Goal: Use online tool/utility: Utilize a website feature to perform a specific function

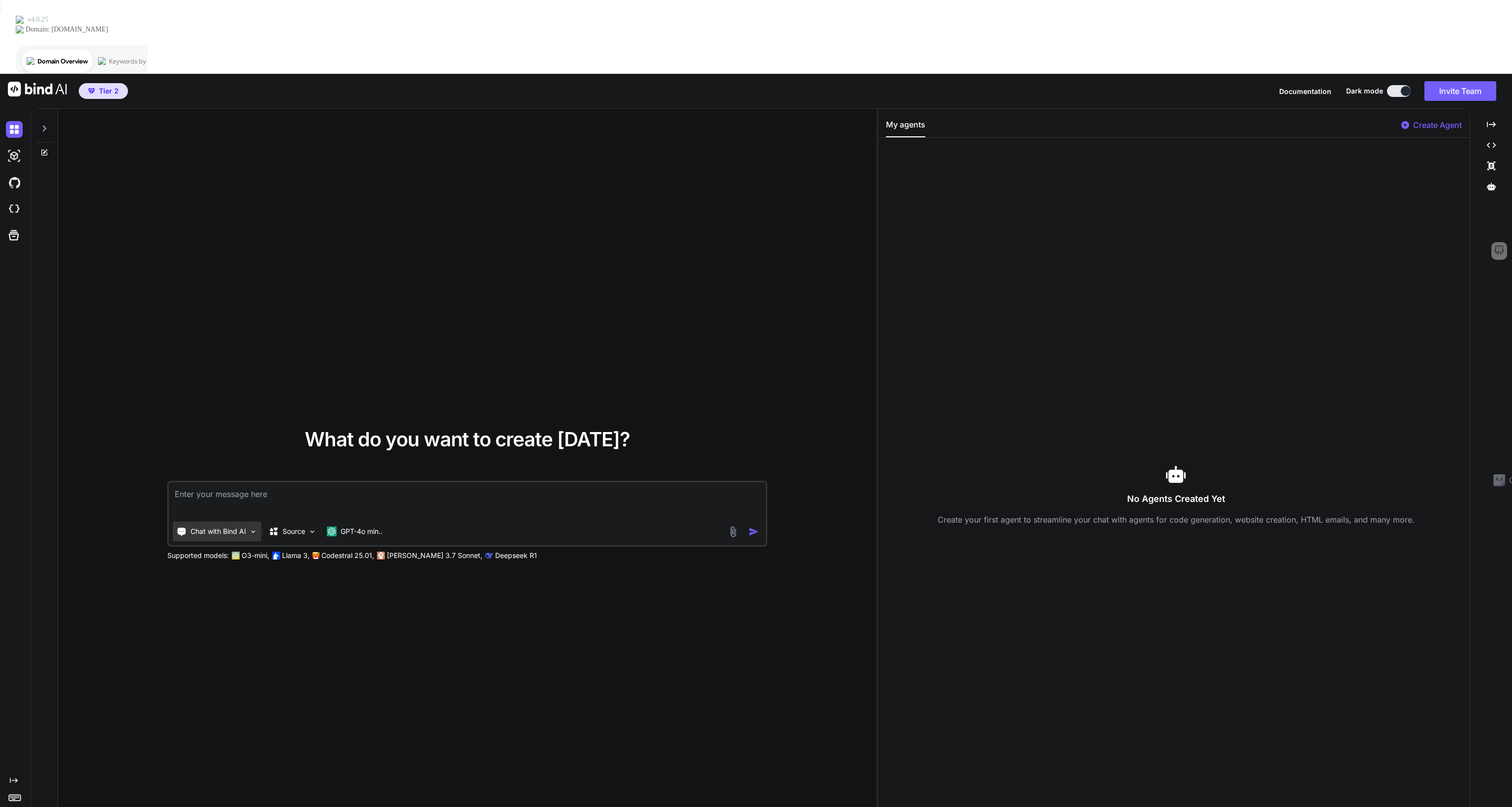
click at [238, 527] on p "Chat with Bind AI" at bounding box center [218, 531] width 56 height 10
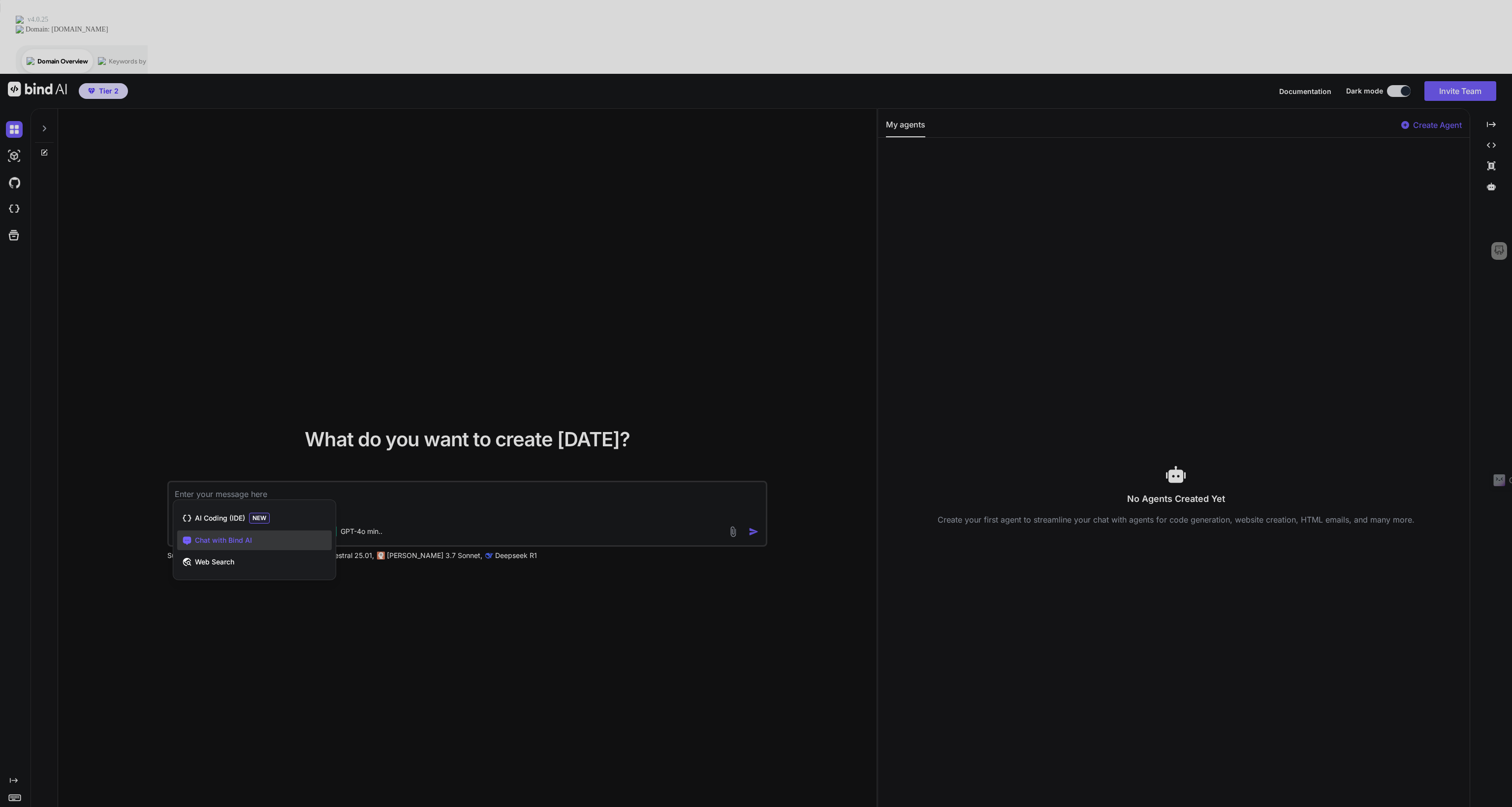
click at [388, 634] on div at bounding box center [756, 404] width 1512 height 807
type textarea "x"
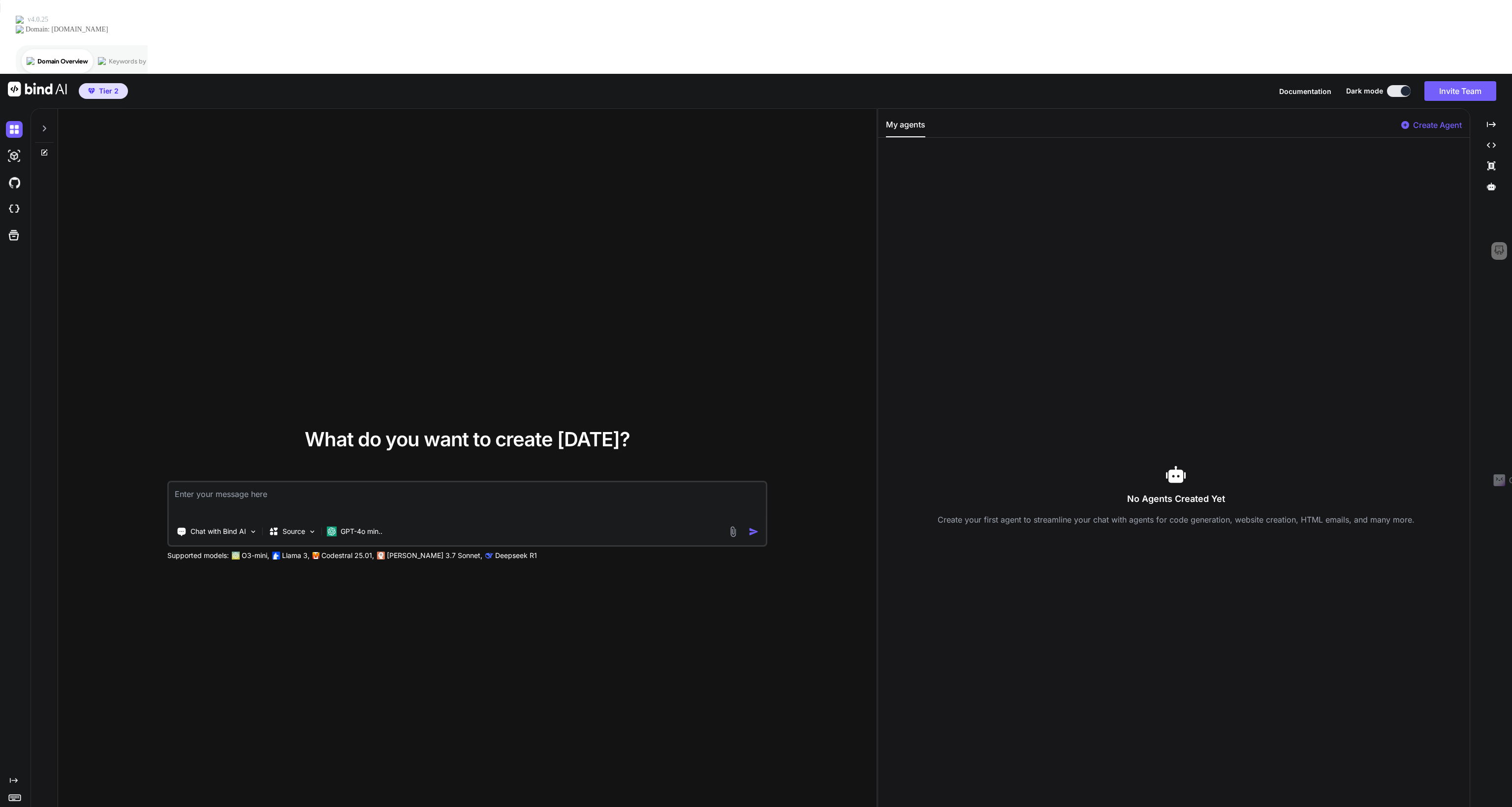
click at [298, 257] on div "What do you want to create [DATE]? Chat with Bind AI Source GPT-4o min.. Suppor…" at bounding box center [467, 495] width 818 height 773
click at [100, 86] on span "Tier 2" at bounding box center [109, 91] width 20 height 10
click at [110, 86] on span "Tier 2" at bounding box center [109, 91] width 20 height 10
click at [18, 81] on img at bounding box center [37, 88] width 59 height 14
click at [1305, 87] on span "Documentation" at bounding box center [1305, 91] width 53 height 8
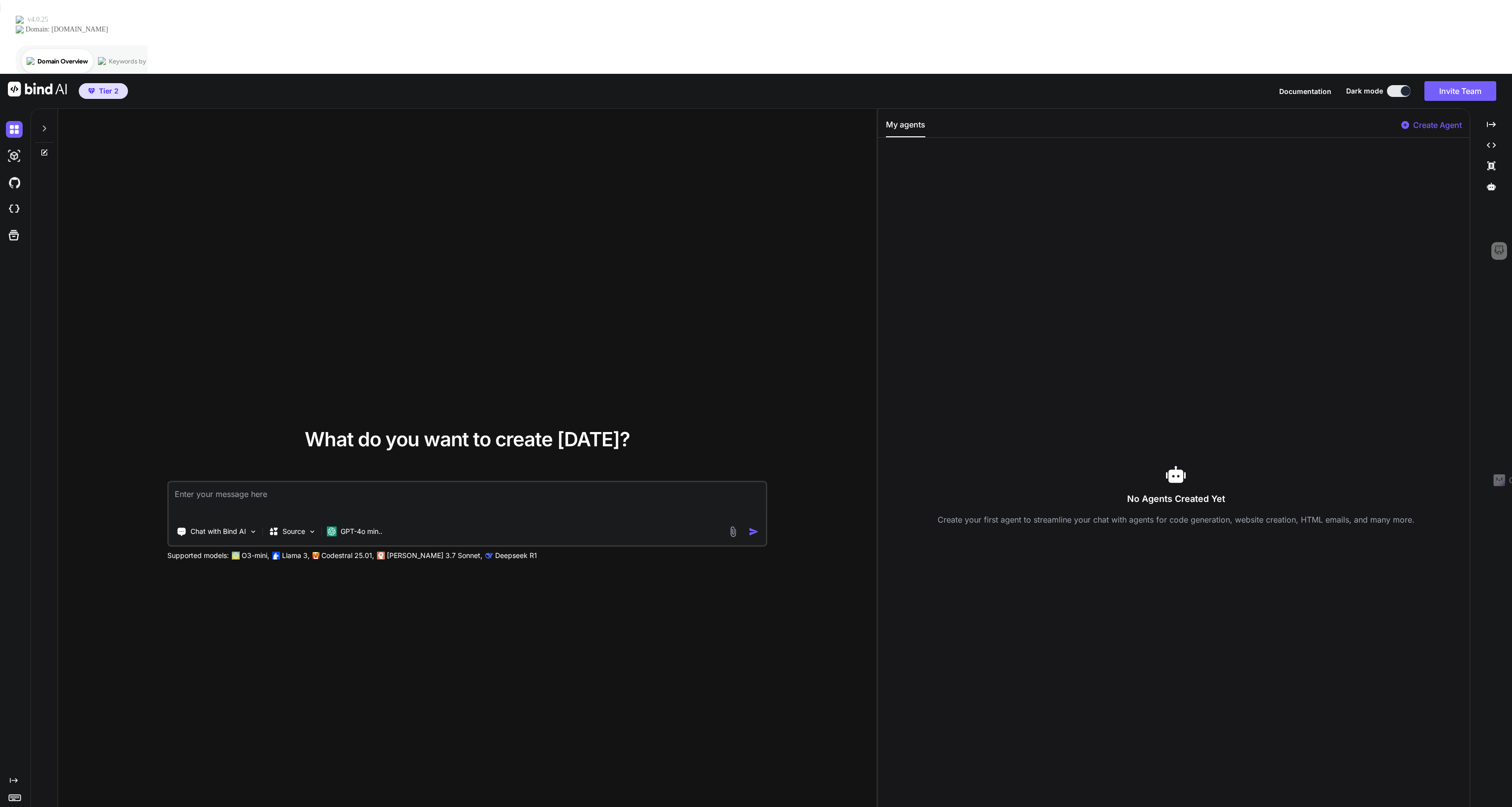
click at [130, 429] on div "What do you want to create [DATE]? Chat with Bind AI Source GPT-4o min.. Suppor…" at bounding box center [467, 495] width 750 height 131
click at [207, 483] on textarea at bounding box center [467, 501] width 597 height 37
click at [14, 148] on img at bounding box center [14, 156] width 17 height 17
click at [12, 121] on img at bounding box center [14, 129] width 17 height 17
click at [296, 201] on div "What do you want to create [DATE]? Chat with Bind AI Source GPT-4o min.. Suppor…" at bounding box center [467, 495] width 818 height 773
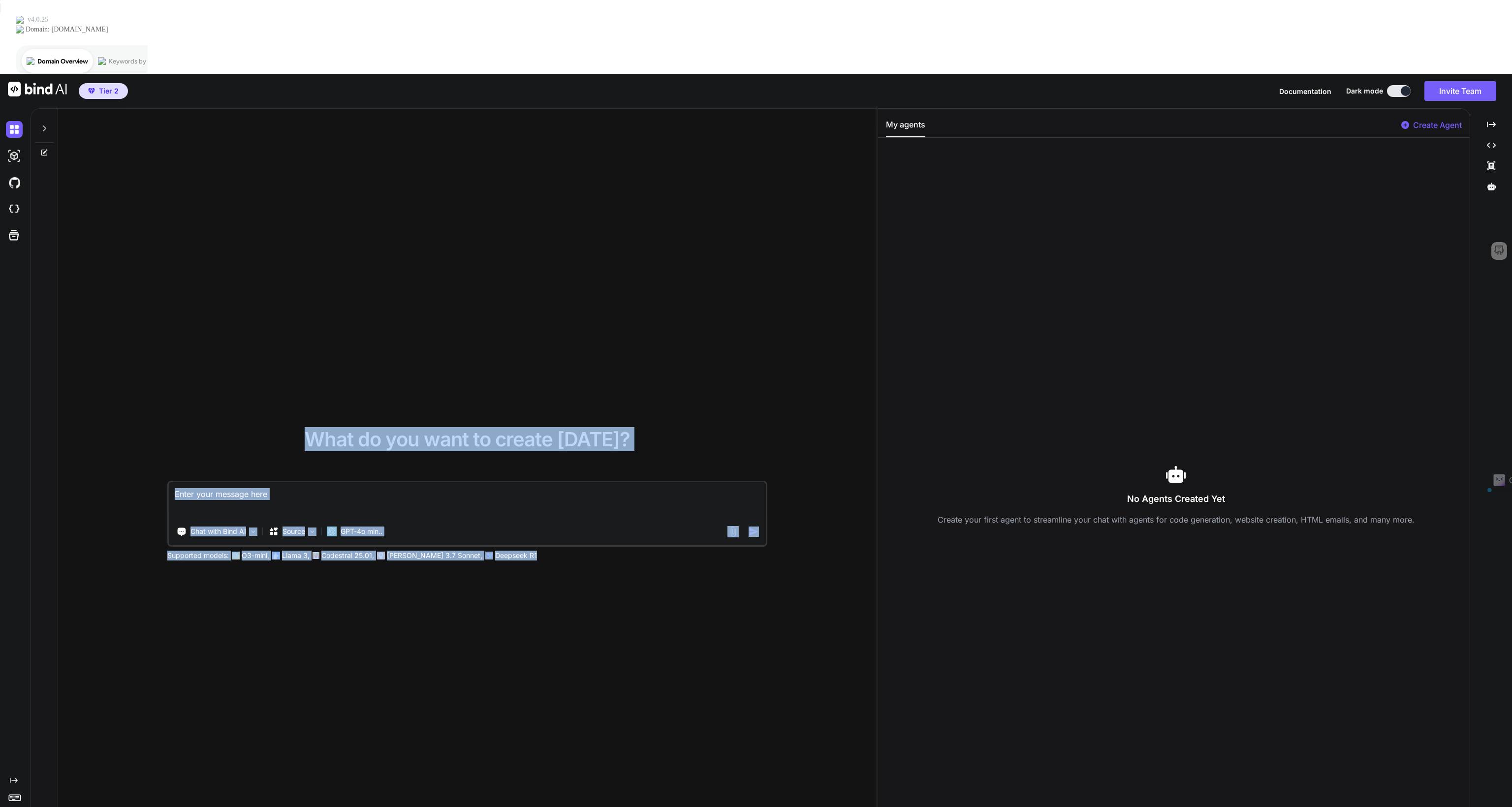
drag, startPoint x: 320, startPoint y: 370, endPoint x: 515, endPoint y: 508, distance: 238.9
click at [488, 477] on div "What do you want to create [DATE]? Chat with Bind AI Source GPT-4o min.. Suppor…" at bounding box center [467, 495] width 750 height 131
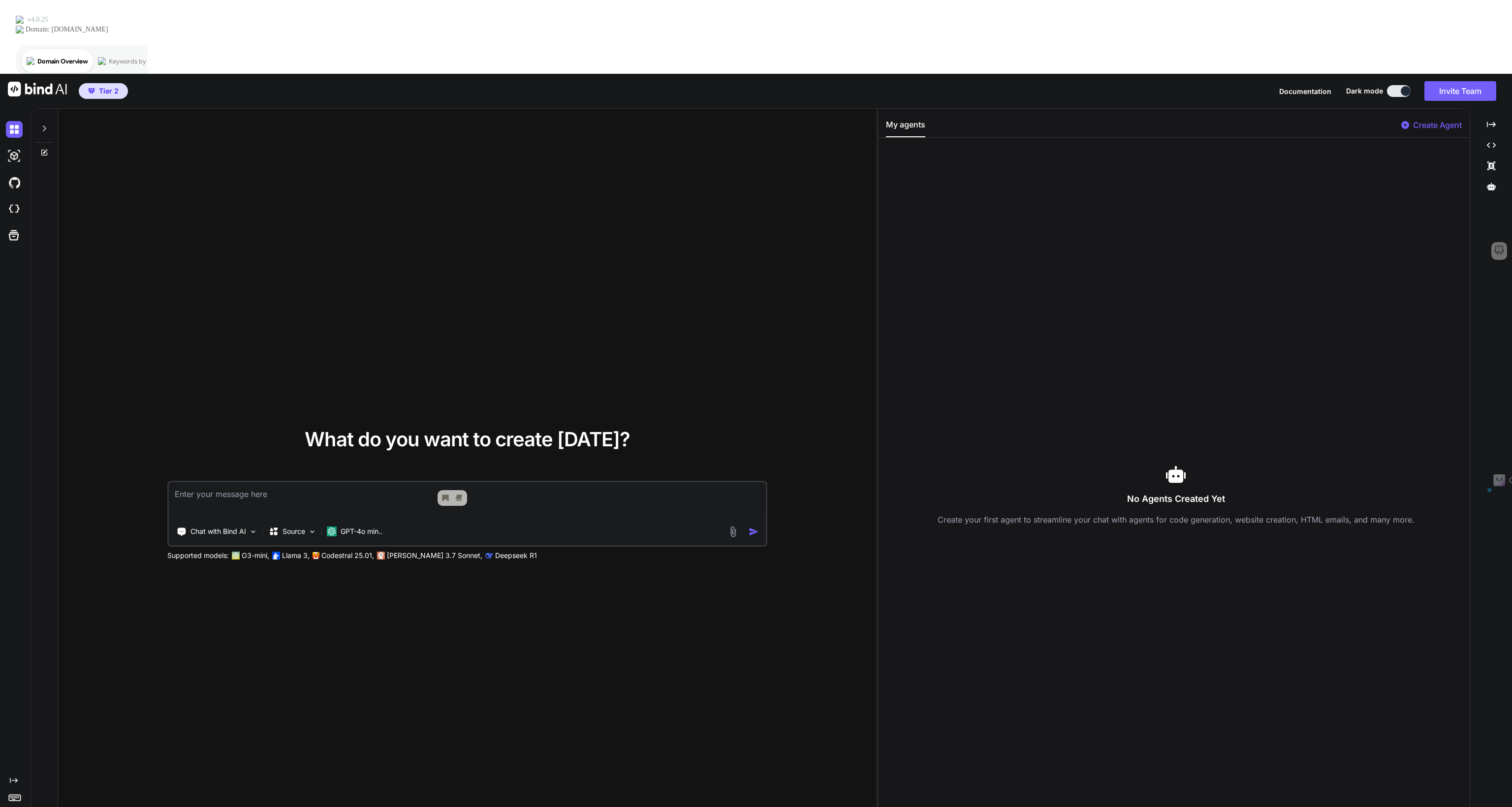
click at [533, 513] on div "What do you want to create [DATE]? Chat with Bind AI Source GPT-4o min.. Suppor…" at bounding box center [467, 495] width 818 height 773
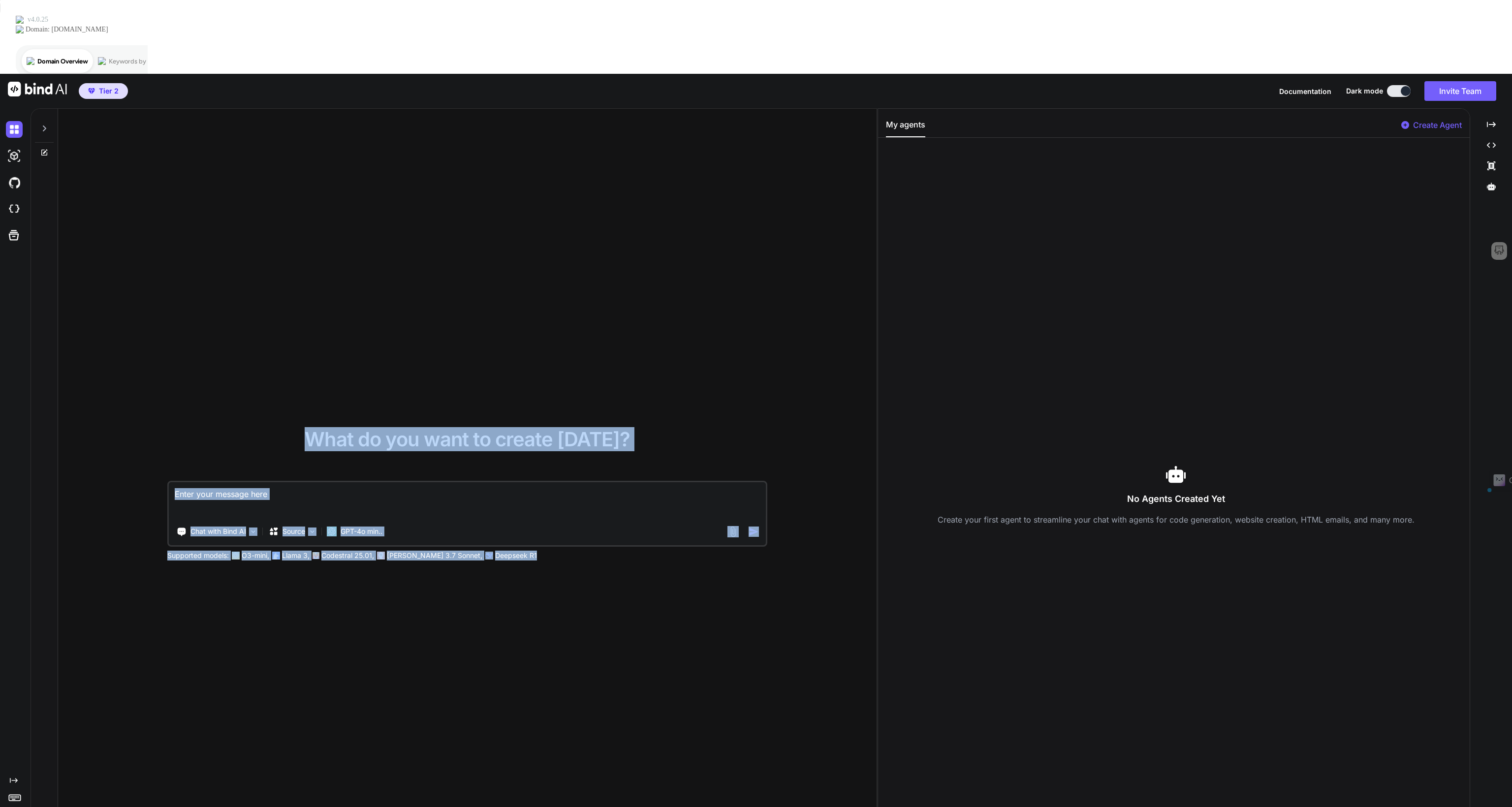
drag, startPoint x: 515, startPoint y: 483, endPoint x: 205, endPoint y: 305, distance: 357.5
click at [205, 305] on div "What do you want to create [DATE]? Chat with Bind AI Source GPT-4o min.. Suppor…" at bounding box center [467, 495] width 818 height 773
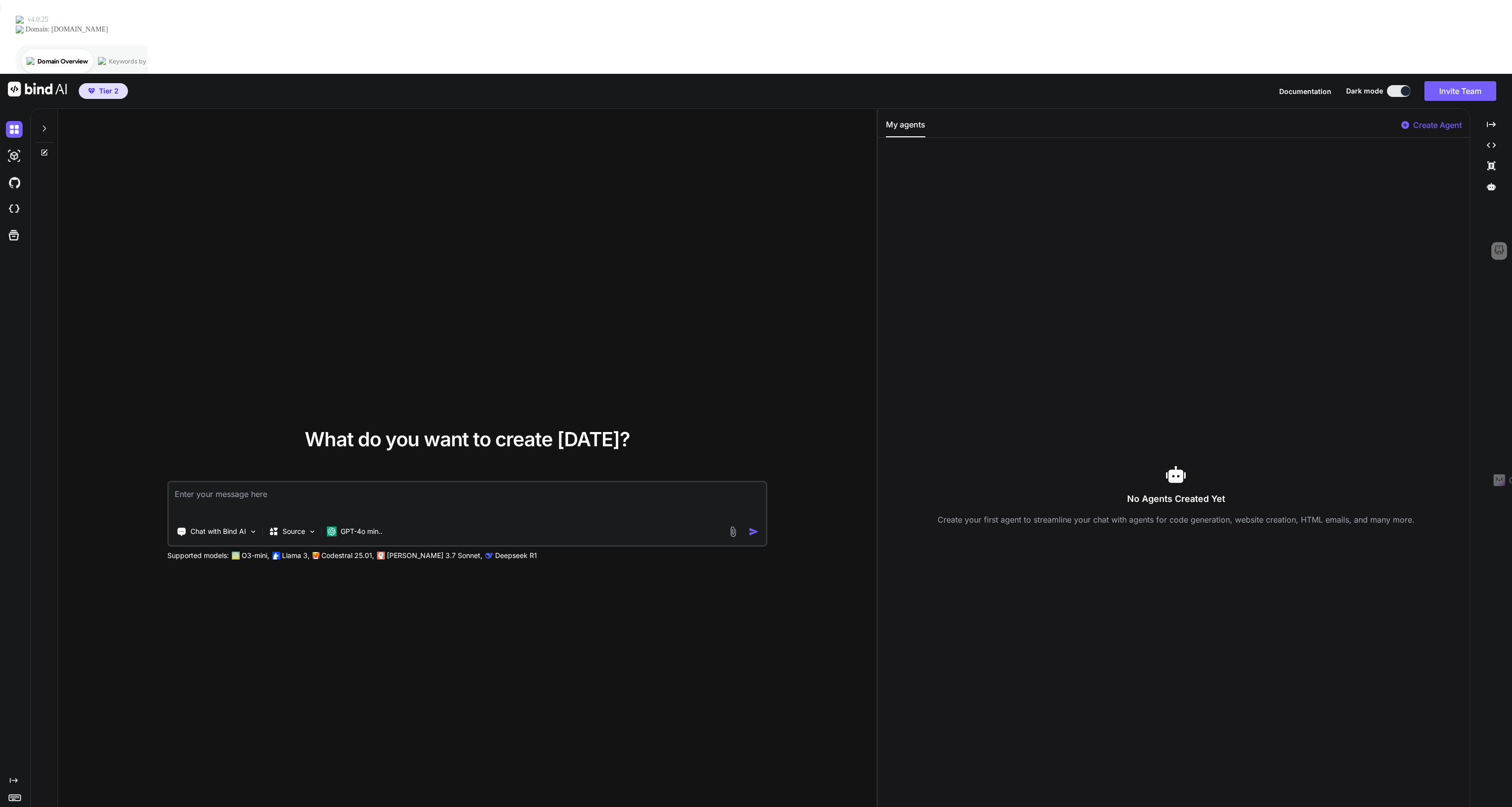
click at [204, 304] on div "What do you want to create [DATE]? Chat with Bind AI Source GPT-4o min.. Suppor…" at bounding box center [467, 495] width 818 height 773
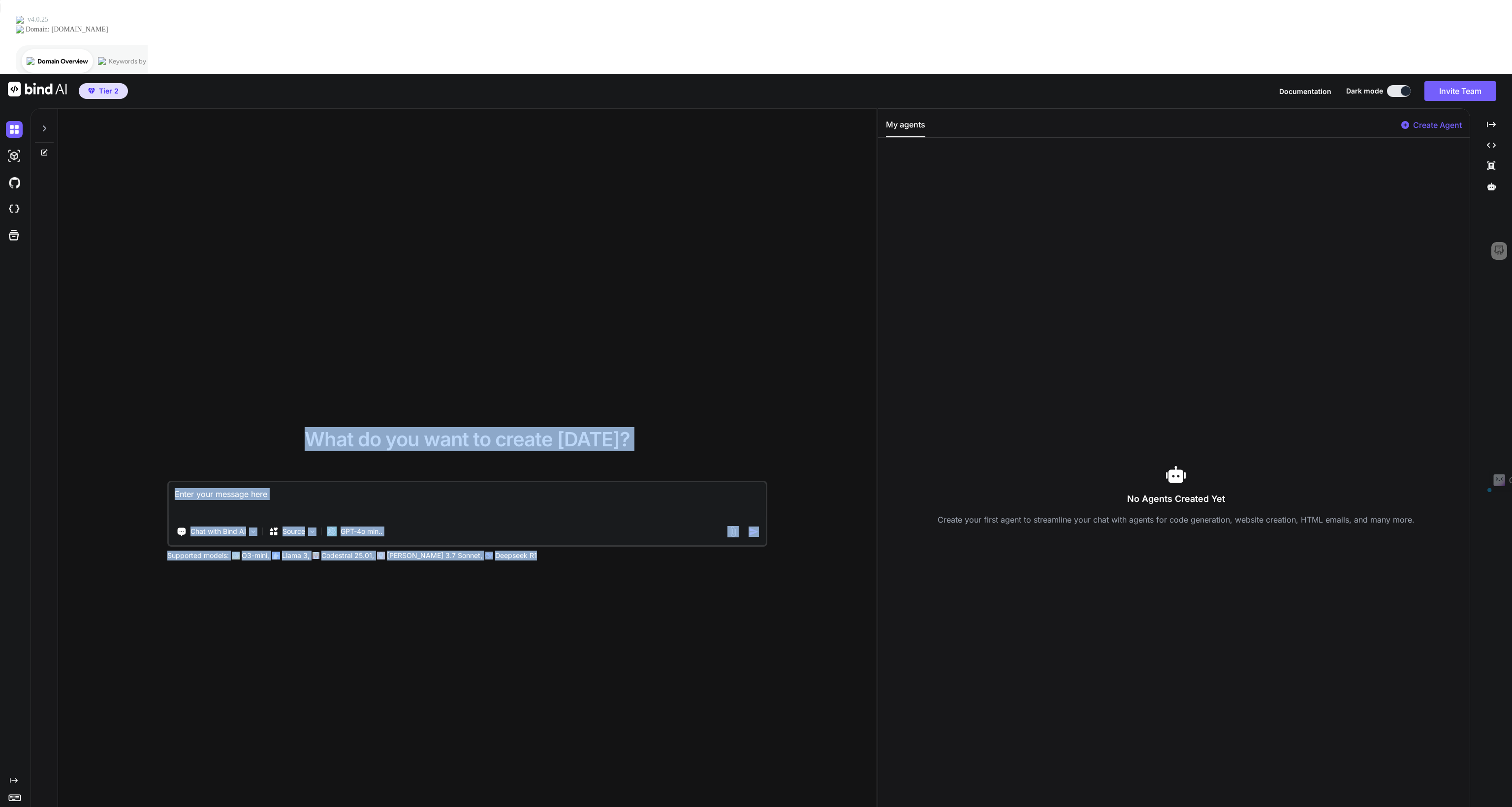
drag, startPoint x: 205, startPoint y: 305, endPoint x: 482, endPoint y: 483, distance: 329.3
click at [482, 483] on div "What do you want to create [DATE]? Chat with Bind AI Source GPT-4o min.. Suppor…" at bounding box center [467, 495] width 818 height 773
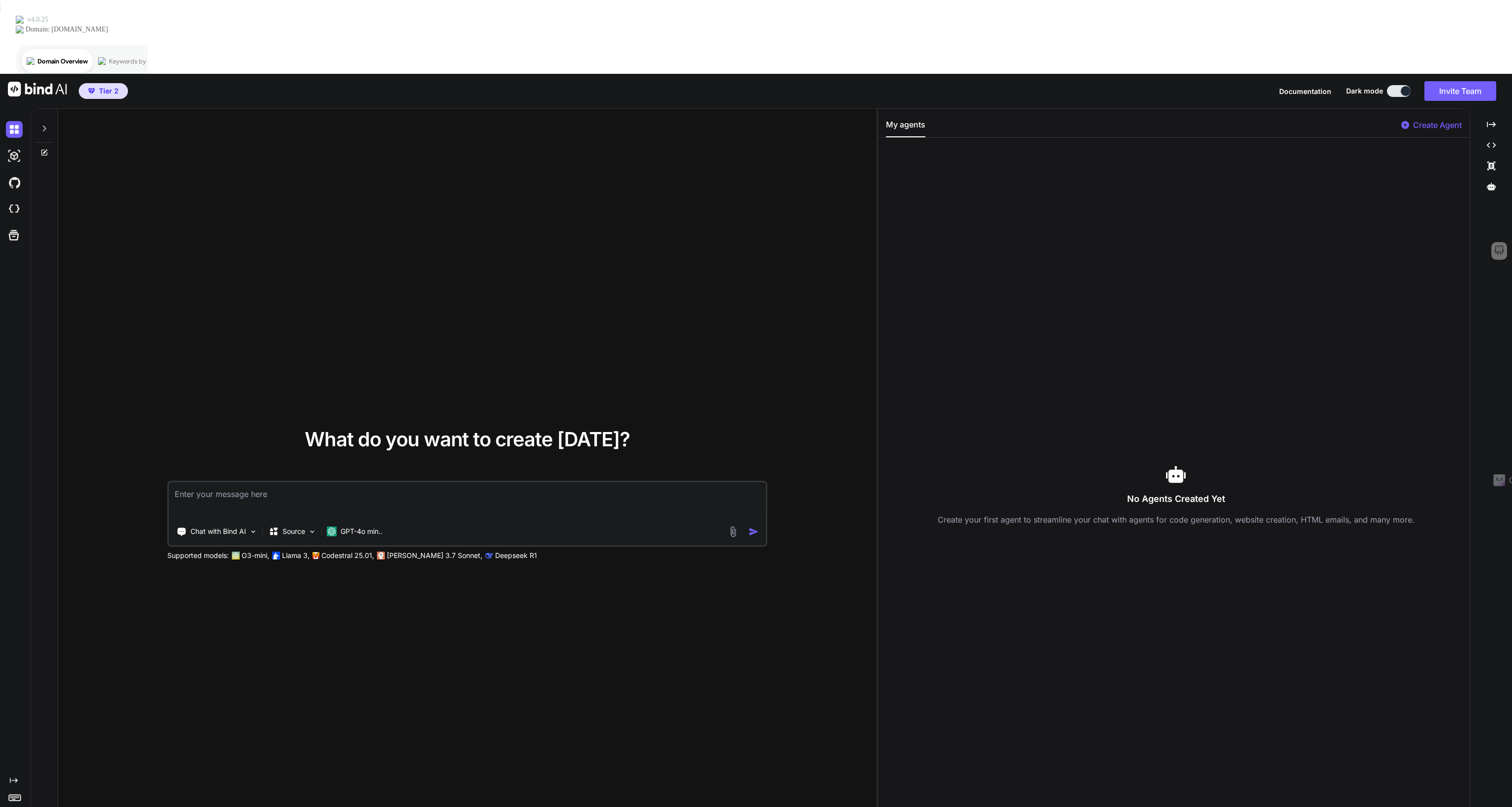
click at [549, 492] on div "What do you want to create [DATE]? Chat with Bind AI Source GPT-4o min.. Suppor…" at bounding box center [467, 495] width 818 height 773
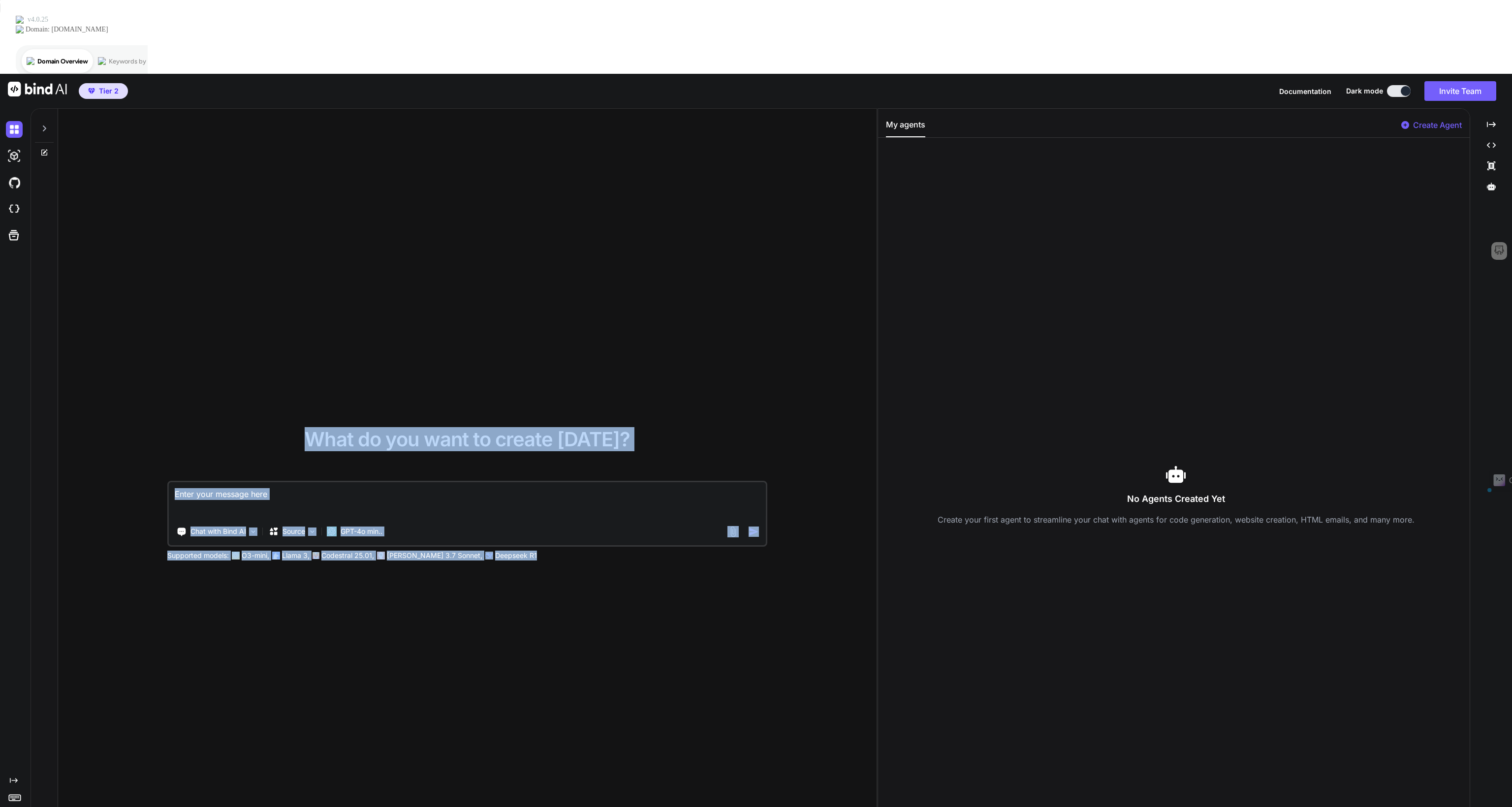
drag, startPoint x: 500, startPoint y: 486, endPoint x: 285, endPoint y: 339, distance: 260.4
click at [285, 339] on div "What do you want to create [DATE]? Chat with Bind AI Source GPT-4o min.. Suppor…" at bounding box center [467, 495] width 818 height 773
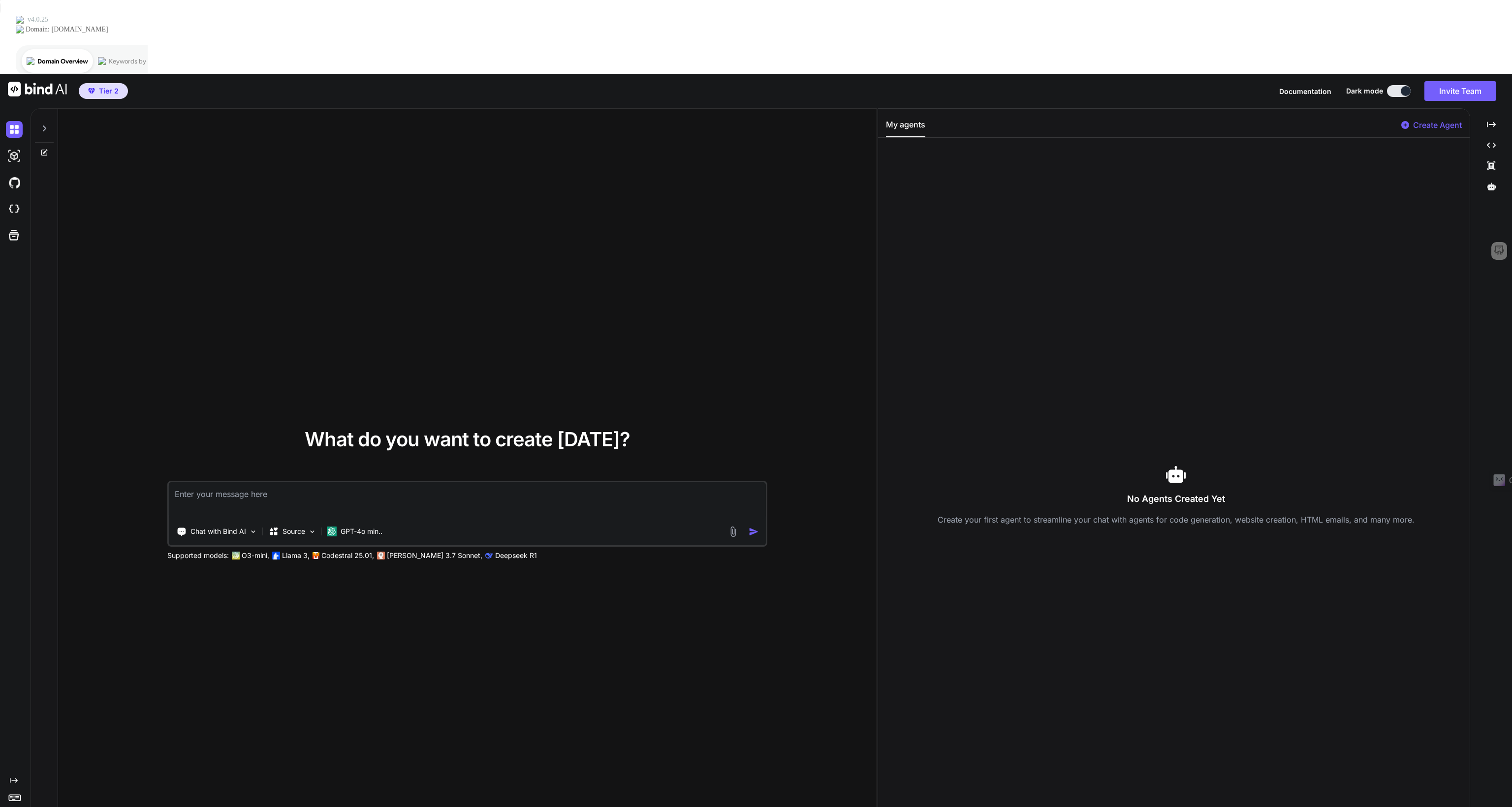
click at [275, 352] on div "What do you want to create [DATE]? Chat with Bind AI Source GPT-4o min.. Suppor…" at bounding box center [467, 495] width 818 height 773
drag, startPoint x: 274, startPoint y: 360, endPoint x: 533, endPoint y: 512, distance: 300.3
click at [533, 512] on div "What do you want to create [DATE]? Chat with Bind AI Source GPT-4o min.. Suppor…" at bounding box center [467, 495] width 818 height 773
click at [526, 496] on div "What do you want to create [DATE]? Chat with Bind AI Source GPT-4o min.. Suppor…" at bounding box center [467, 495] width 818 height 773
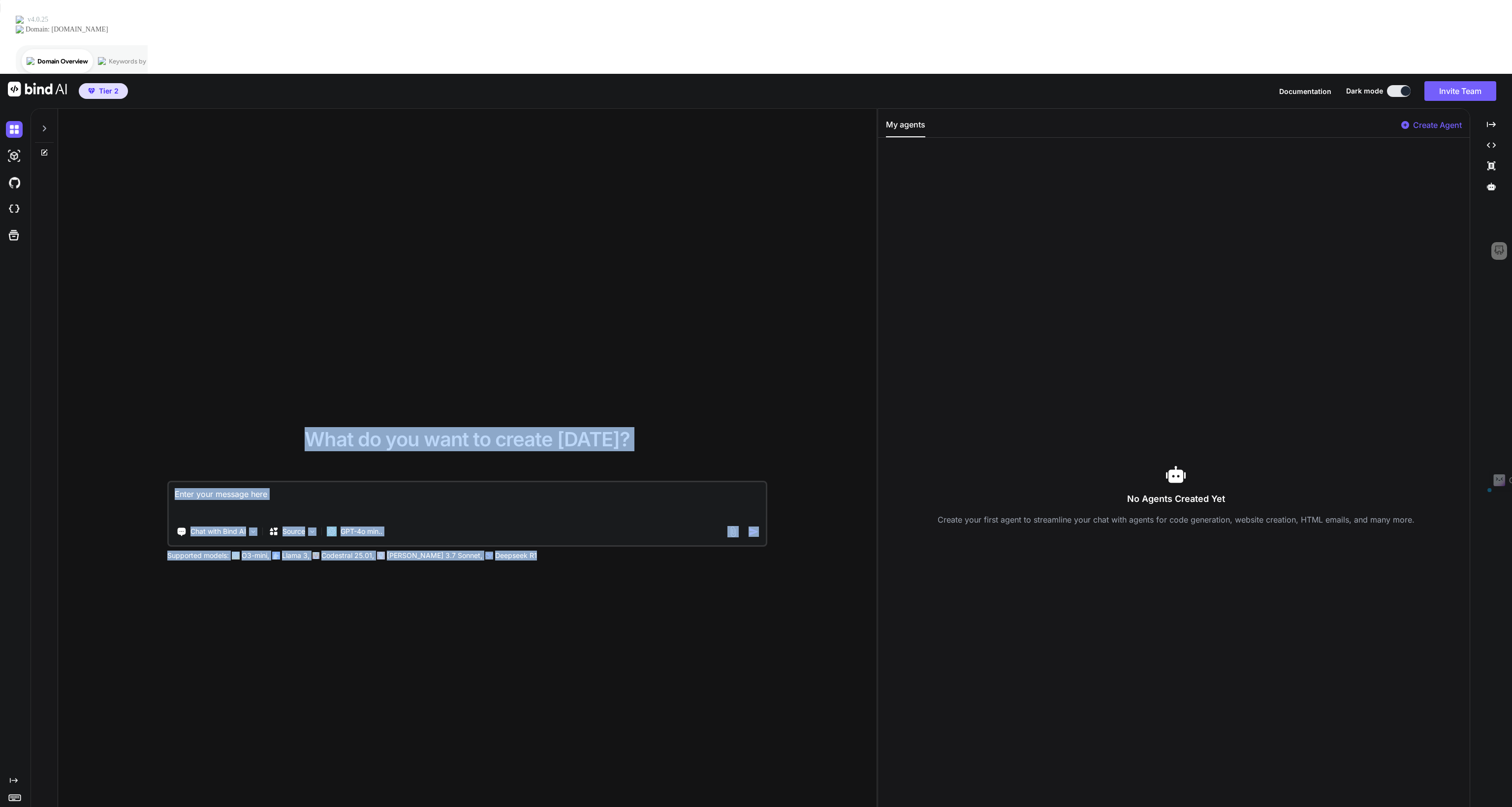
drag, startPoint x: 493, startPoint y: 488, endPoint x: 502, endPoint y: 478, distance: 13.5
click at [502, 478] on div "What do you want to create [DATE]? Chat with Bind AI Source GPT-4o min.. Suppor…" at bounding box center [467, 495] width 818 height 773
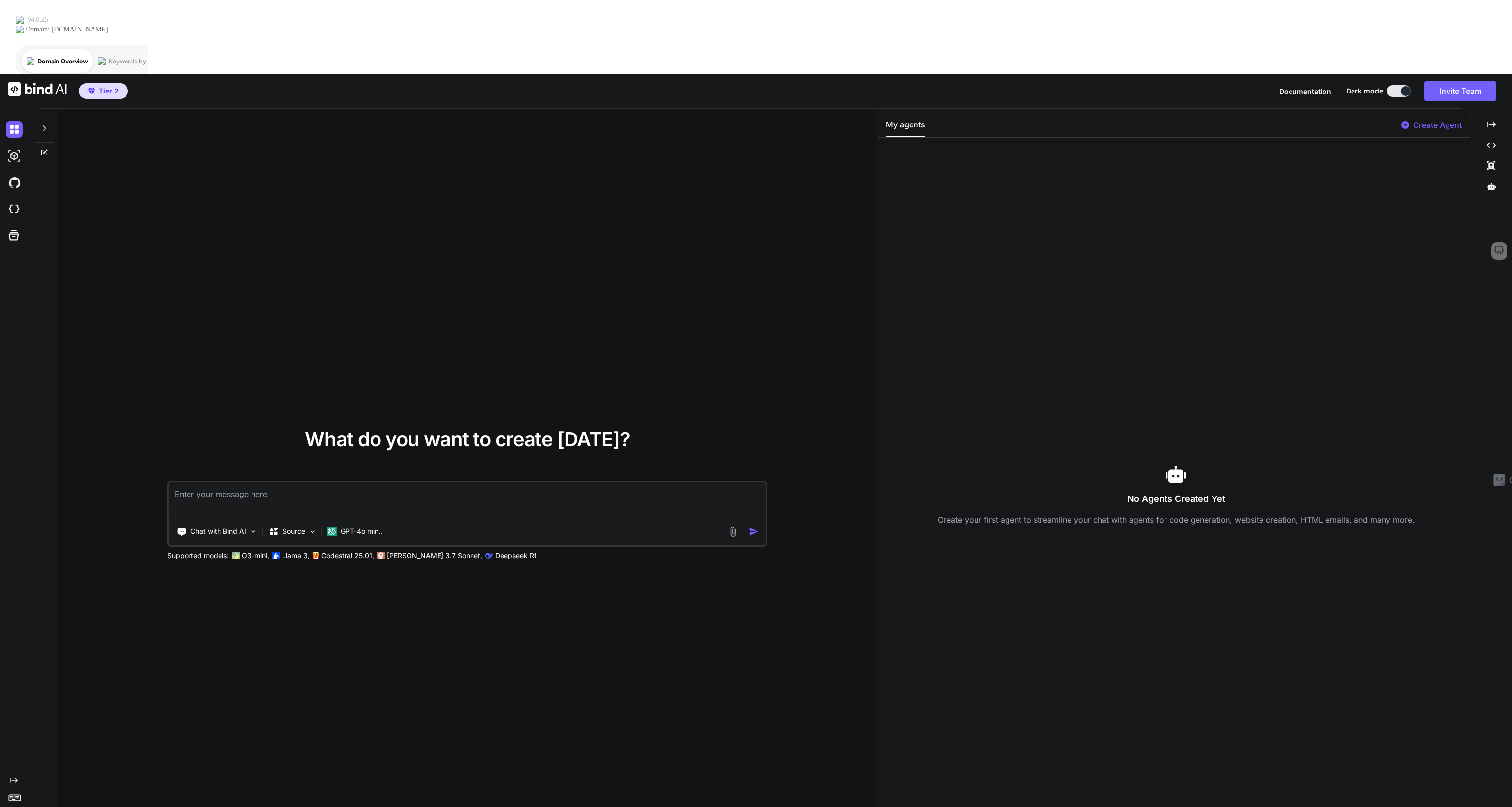
click at [558, 506] on div "What do you want to create [DATE]? Chat with Bind AI Source GPT-4o min.. Suppor…" at bounding box center [467, 495] width 818 height 773
click at [988, 301] on div "No Agents Created Yet Create your first agent to streamline your chat with agen…" at bounding box center [1176, 495] width 580 height 699
